Goal: Task Accomplishment & Management: Complete application form

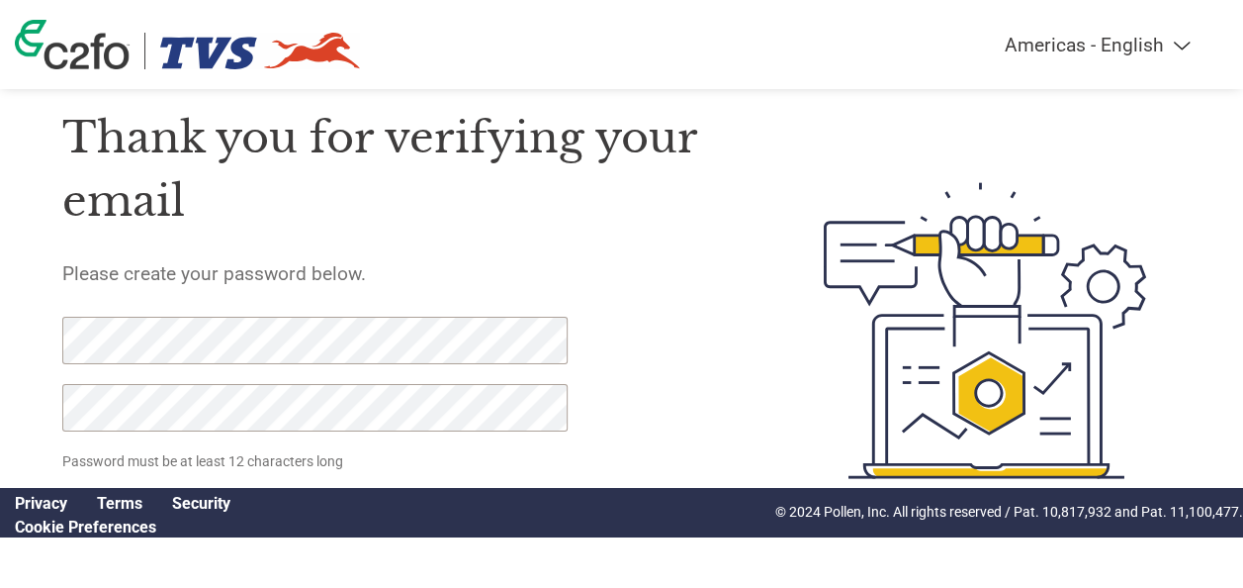
scroll to position [97, 0]
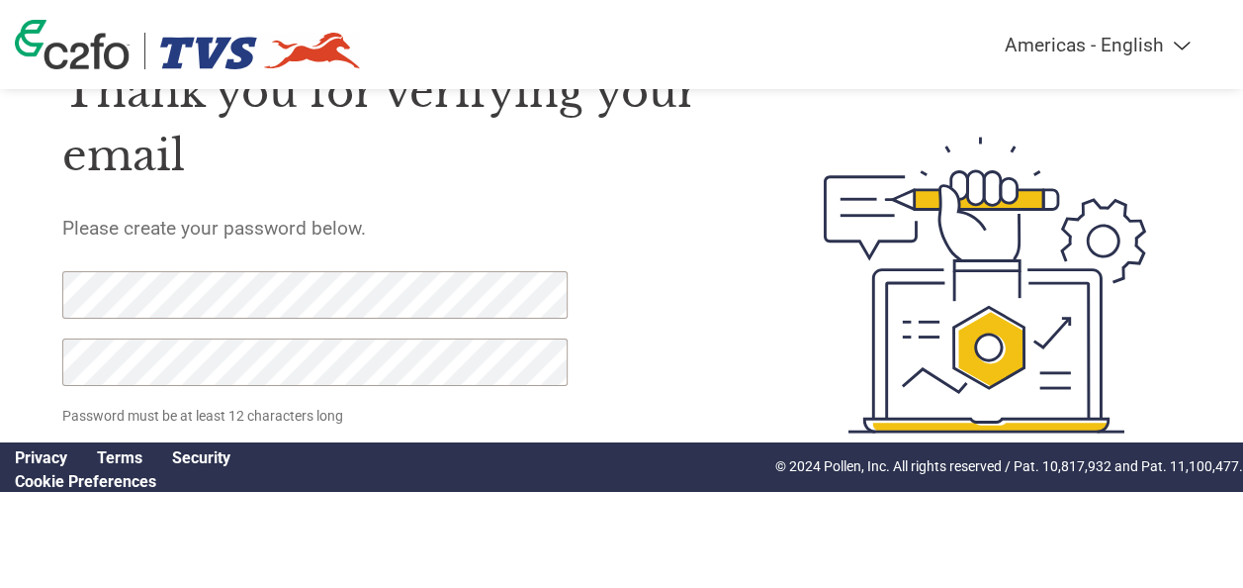
click at [771, 275] on div at bounding box center [958, 285] width 448 height 506
click at [0, 315] on html "Americas - English Américas - Español [GEOGRAPHIC_DATA] - Português Amériques -…" at bounding box center [621, 245] width 1243 height 685
click at [47, 362] on div "Thank you for verifying your email Please create your password below. Password …" at bounding box center [621, 285] width 1243 height 506
click at [660, 235] on h5 "Please create your password below." at bounding box center [398, 228] width 672 height 23
click at [103, 475] on link "Cookie Preferences" at bounding box center [85, 481] width 141 height 19
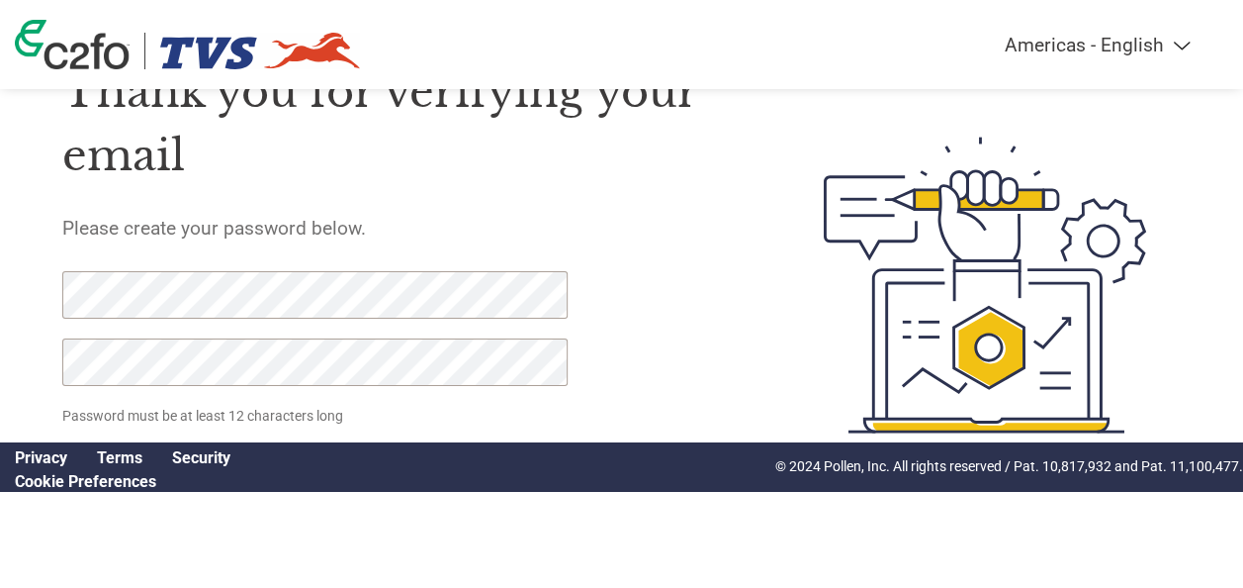
click at [210, 457] on link "Security" at bounding box center [201, 457] width 58 height 19
click at [924, 469] on p "© 2024 Pollen, Inc. All rights reserved / Pat. 10,817,932 and Pat. 11,100,477." at bounding box center [1010, 466] width 468 height 21
click at [431, 401] on div at bounding box center [304, 338] width 484 height 135
click at [428, 412] on p "Password must be at least 12 characters long" at bounding box center [317, 416] width 510 height 21
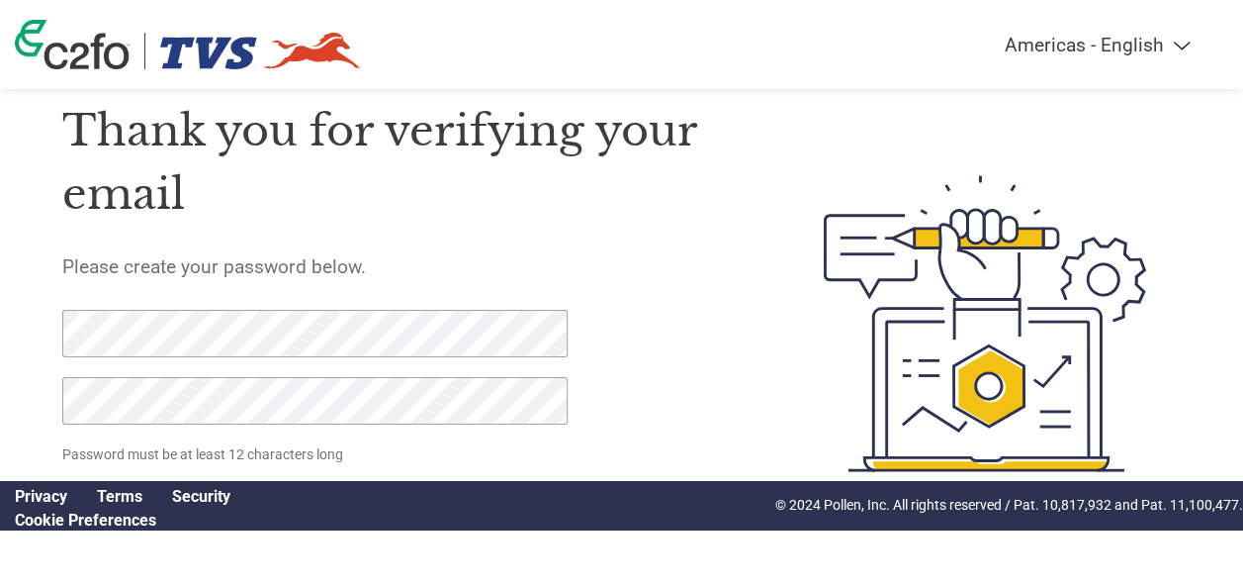
scroll to position [0, 0]
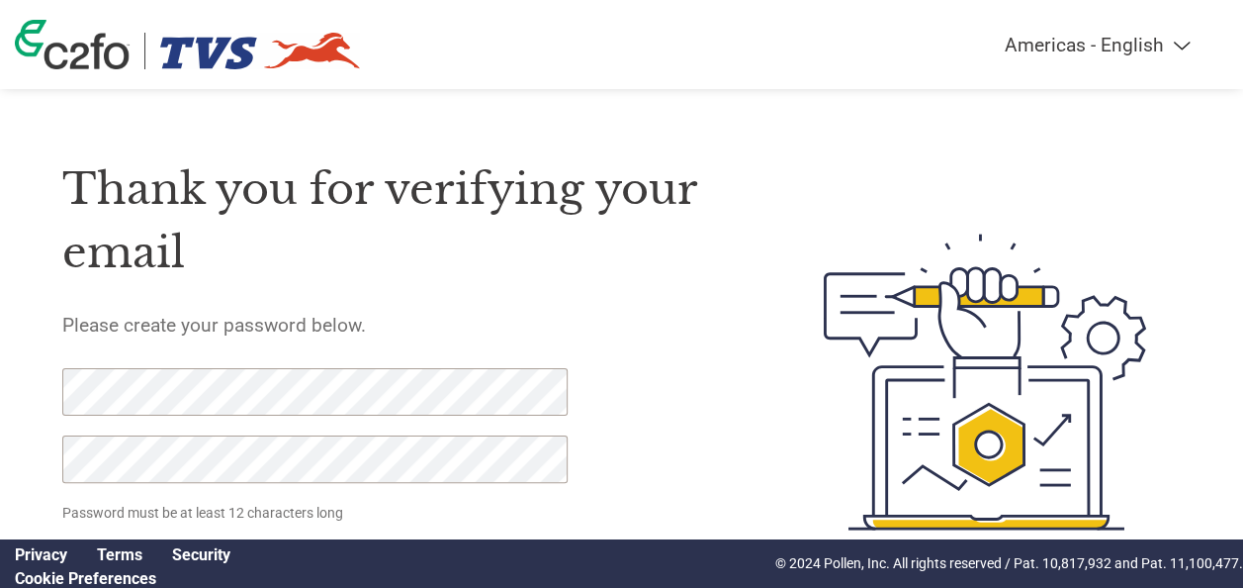
click at [1177, 44] on select "Americas - English Américas - Español [GEOGRAPHIC_DATA] - Português [GEOGRAPHIC…" at bounding box center [974, 45] width 459 height 23
click at [573, 113] on div "Thank you for verifying your email Please create your password below. Password …" at bounding box center [621, 302] width 1243 height 605
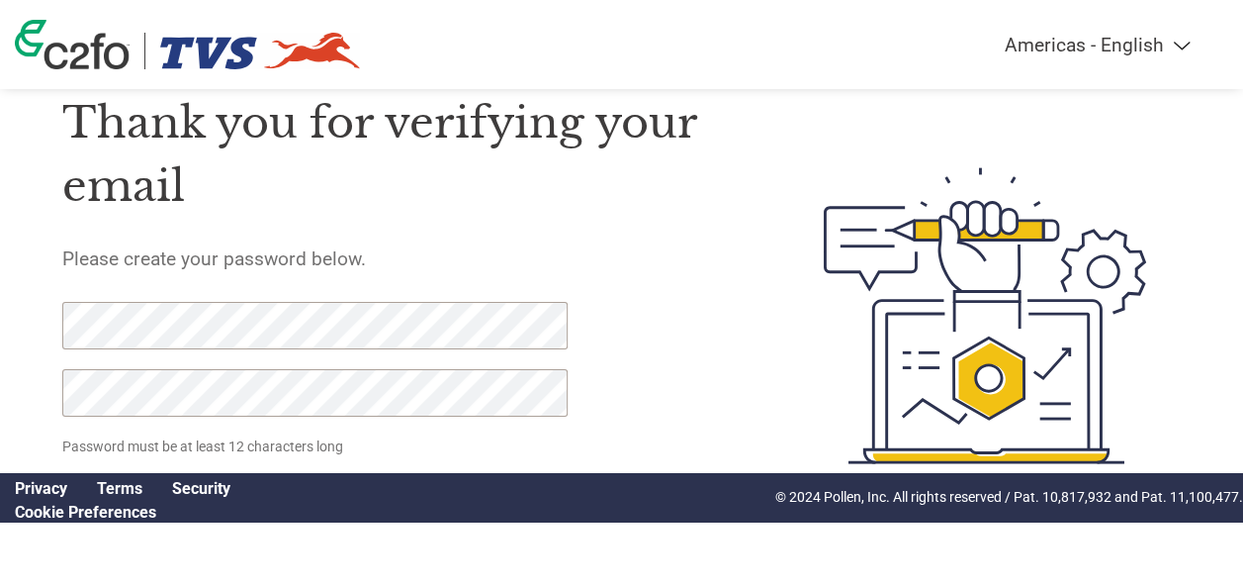
scroll to position [97, 0]
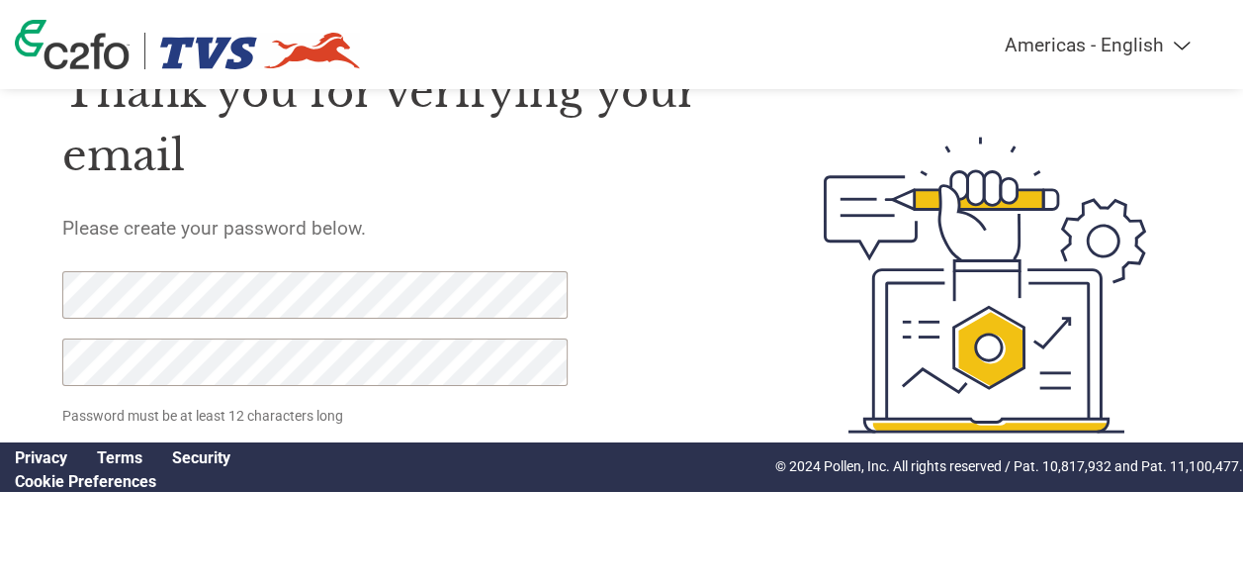
click at [196, 463] on link "Security" at bounding box center [201, 457] width 58 height 19
click at [172, 448] on link "Security" at bounding box center [201, 457] width 58 height 19
click input "Set Password" at bounding box center [159, 469] width 195 height 39
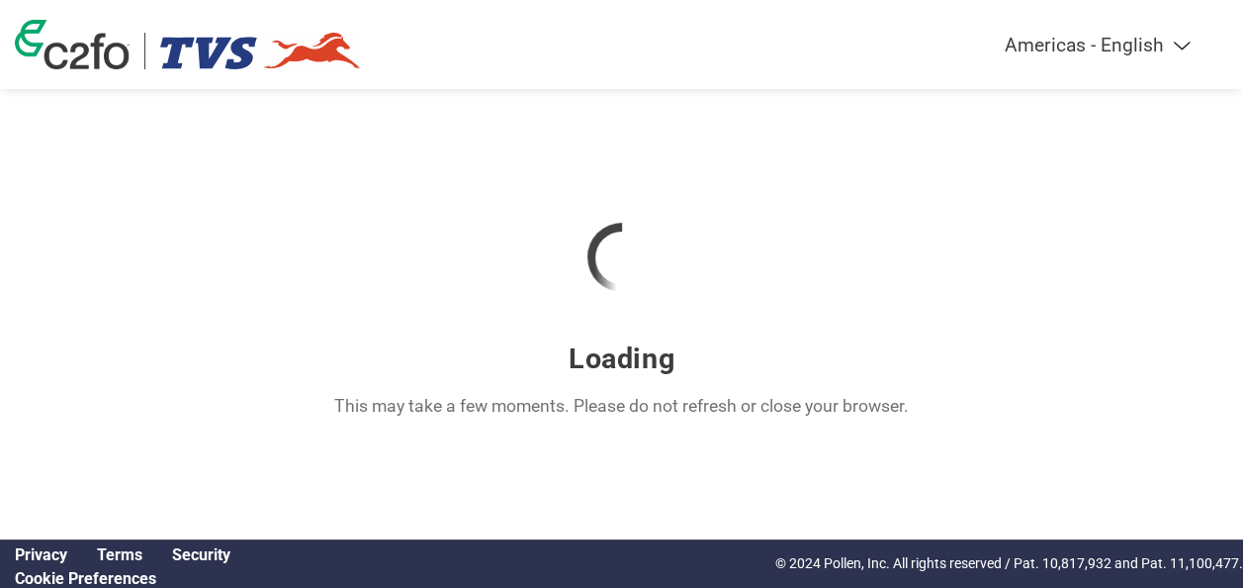
scroll to position [0, 0]
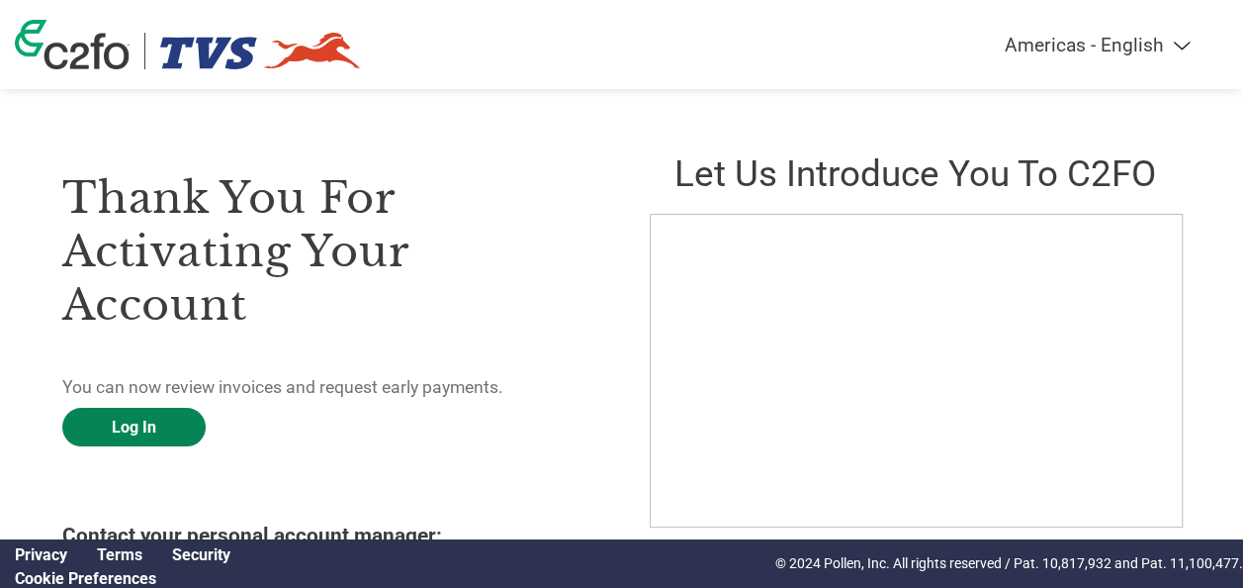
click at [142, 435] on link "Log In" at bounding box center [133, 427] width 143 height 39
